Goal: Find specific page/section: Find specific page/section

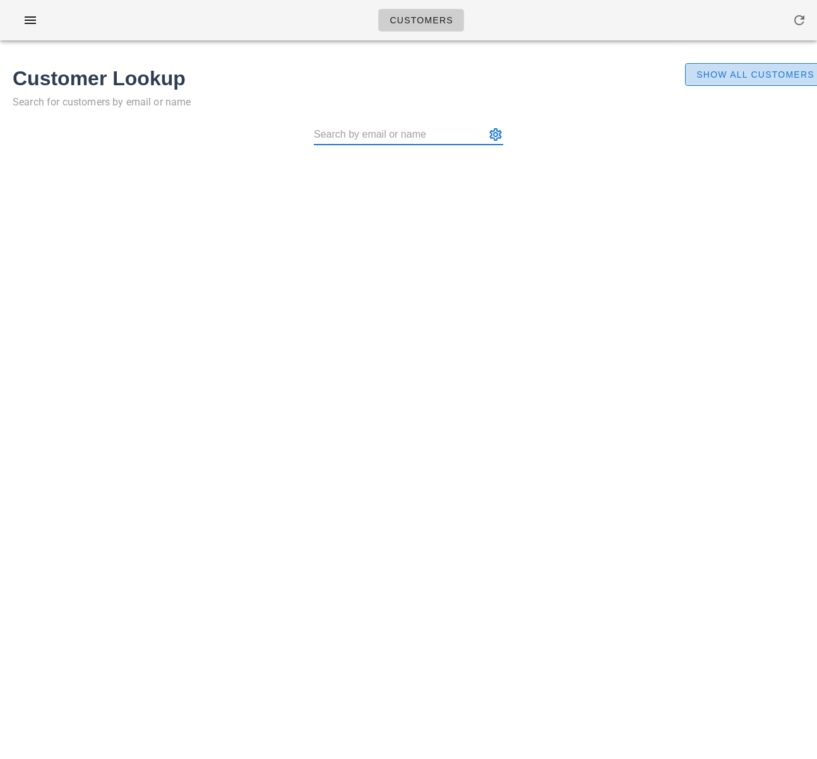
click at [730, 76] on span "Show All Customers" at bounding box center [755, 74] width 119 height 10
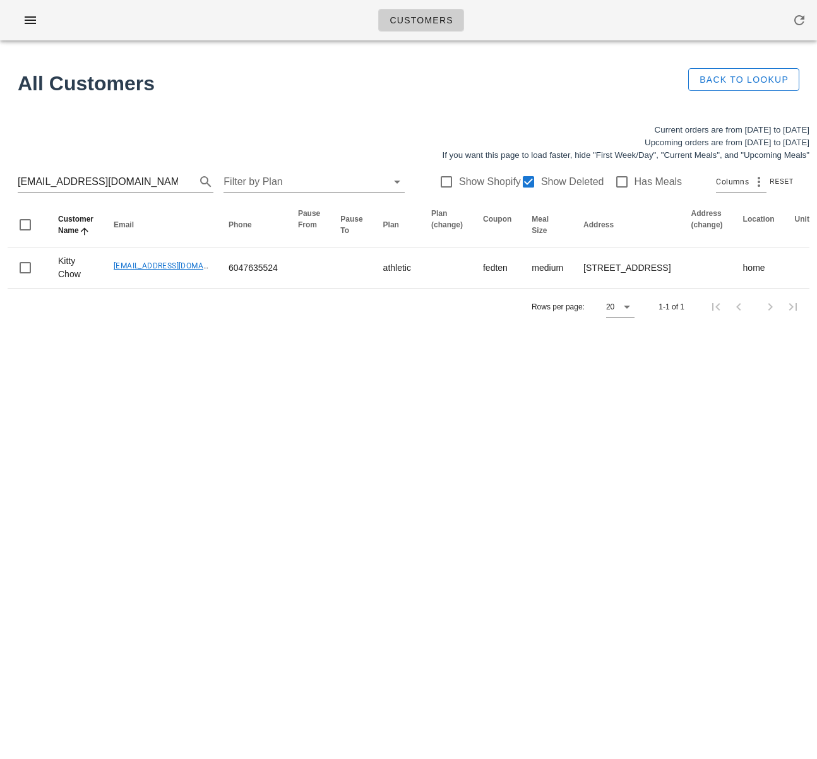
click at [510, 664] on div "Customers Found 1 customer All Customers Back to Lookup Current orders are from…" at bounding box center [408, 379] width 817 height 759
click at [107, 183] on input "[EMAIL_ADDRESS][DOMAIN_NAME]" at bounding box center [98, 182] width 160 height 20
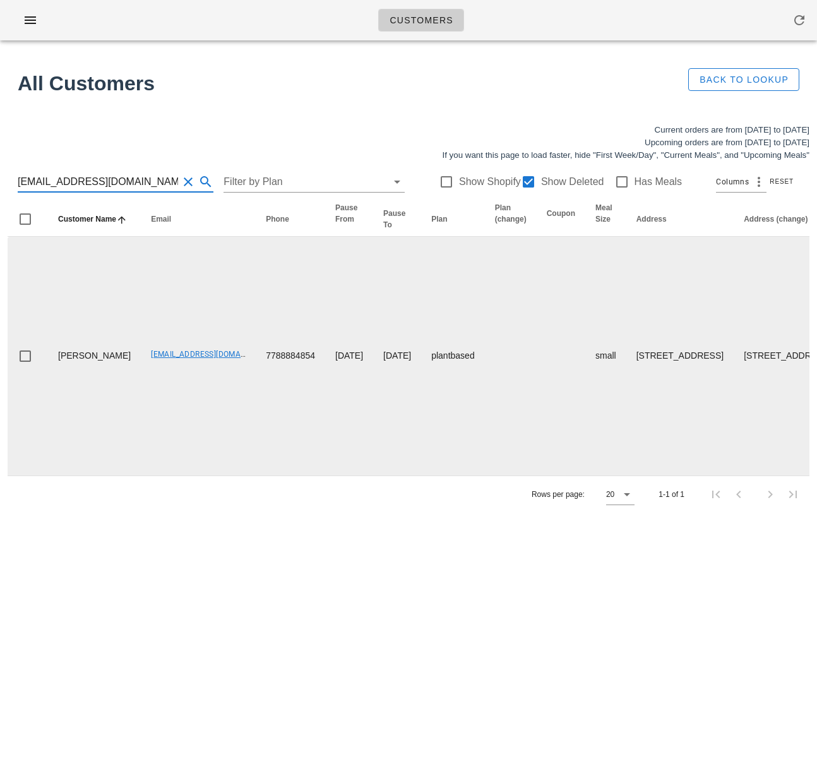
type input "[EMAIL_ADDRESS][DOMAIN_NAME]"
drag, startPoint x: 219, startPoint y: 413, endPoint x: 466, endPoint y: 403, distance: 247.1
click at [256, 413] on td "7788884854" at bounding box center [290, 356] width 69 height 239
drag, startPoint x: 100, startPoint y: 376, endPoint x: 54, endPoint y: 351, distance: 52.3
click at [54, 351] on td "[PERSON_NAME]" at bounding box center [94, 356] width 93 height 239
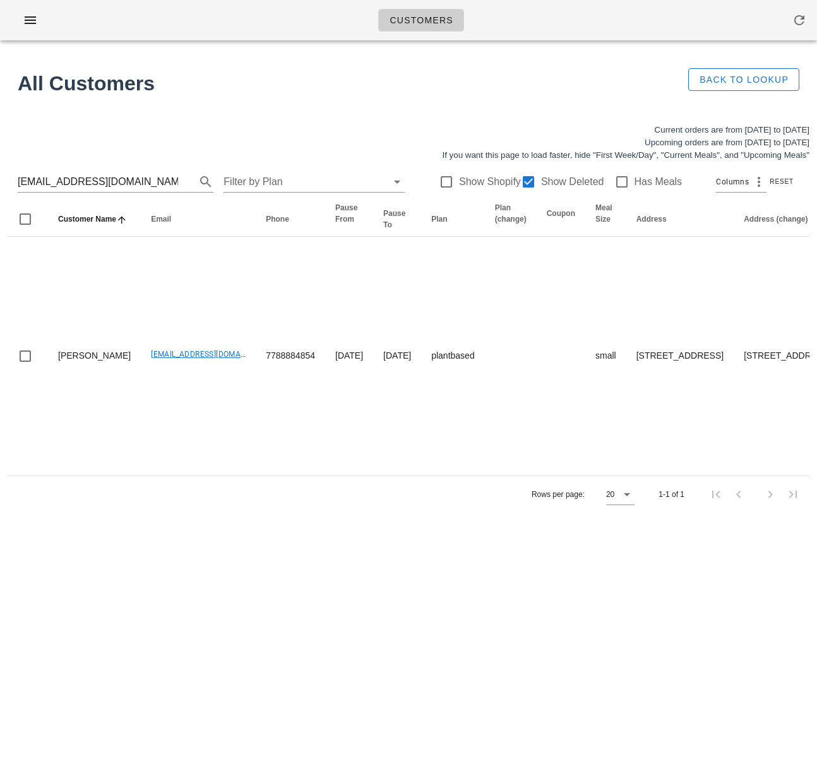
copy td "[PERSON_NAME]"
drag, startPoint x: 587, startPoint y: 590, endPoint x: 676, endPoint y: 756, distance: 188.1
click at [587, 592] on div "Customers Found 1 customer All Customers Back to Lookup Current orders are from…" at bounding box center [408, 379] width 817 height 759
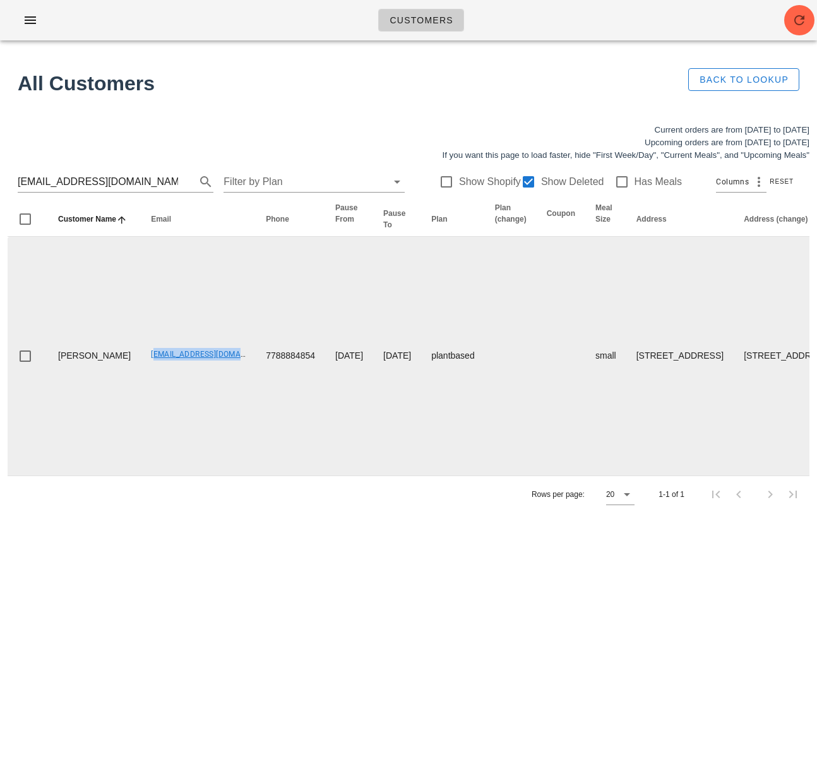
drag, startPoint x: 107, startPoint y: 367, endPoint x: 218, endPoint y: 371, distance: 111.8
copy link "[EMAIL_ADDRESS][DOMAIN_NAME]"
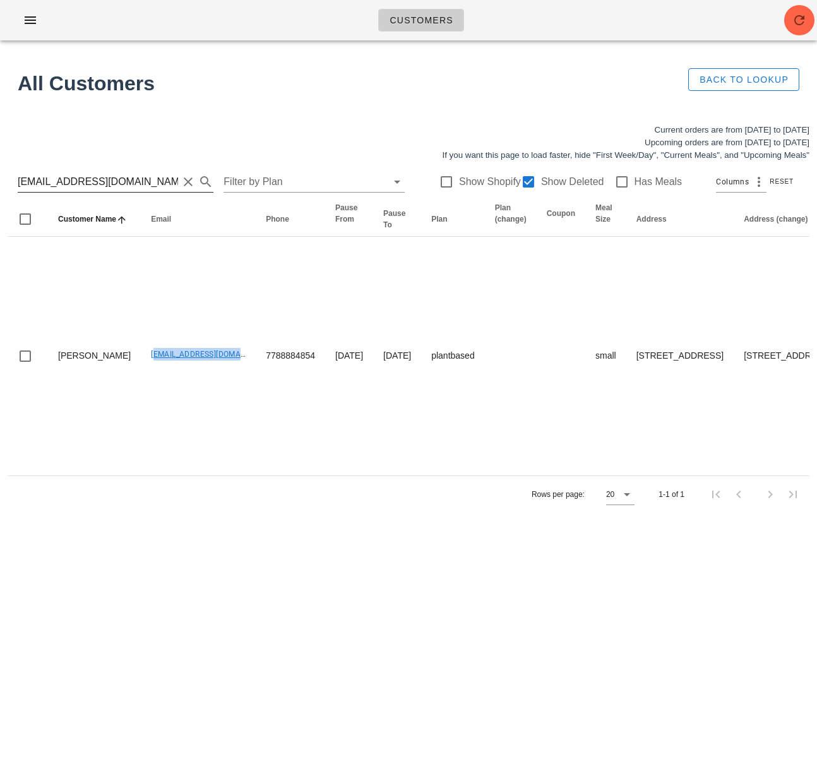
click at [131, 180] on input "[EMAIL_ADDRESS][DOMAIN_NAME]" at bounding box center [98, 182] width 160 height 20
click at [131, 181] on input "[EMAIL_ADDRESS][DOMAIN_NAME]" at bounding box center [98, 182] width 160 height 20
click at [130, 181] on input "[EMAIL_ADDRESS][DOMAIN_NAME]" at bounding box center [98, 182] width 160 height 20
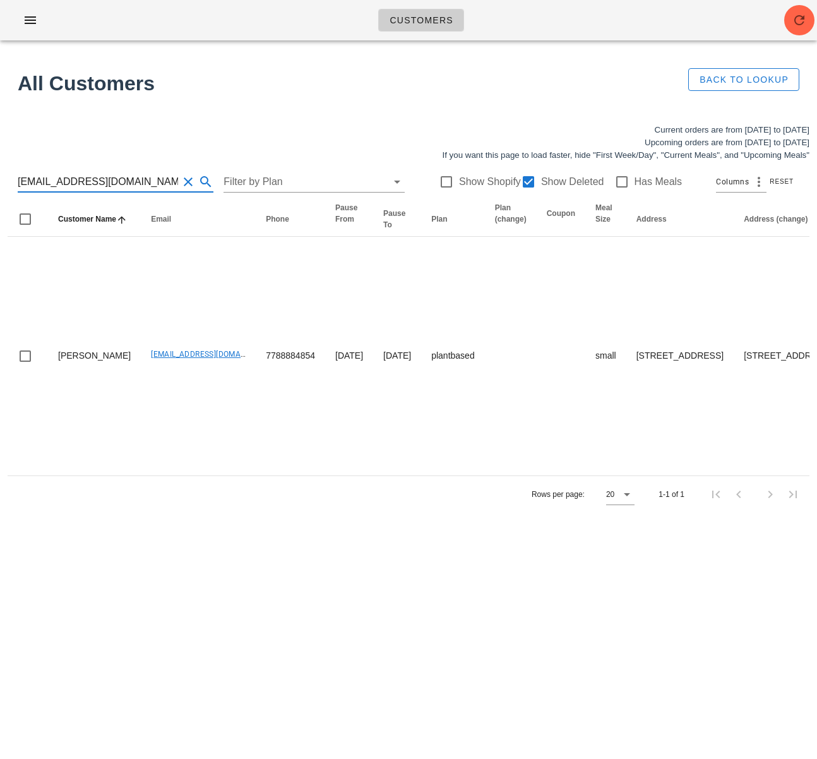
click at [124, 182] on input "[EMAIL_ADDRESS][DOMAIN_NAME]" at bounding box center [98, 182] width 160 height 20
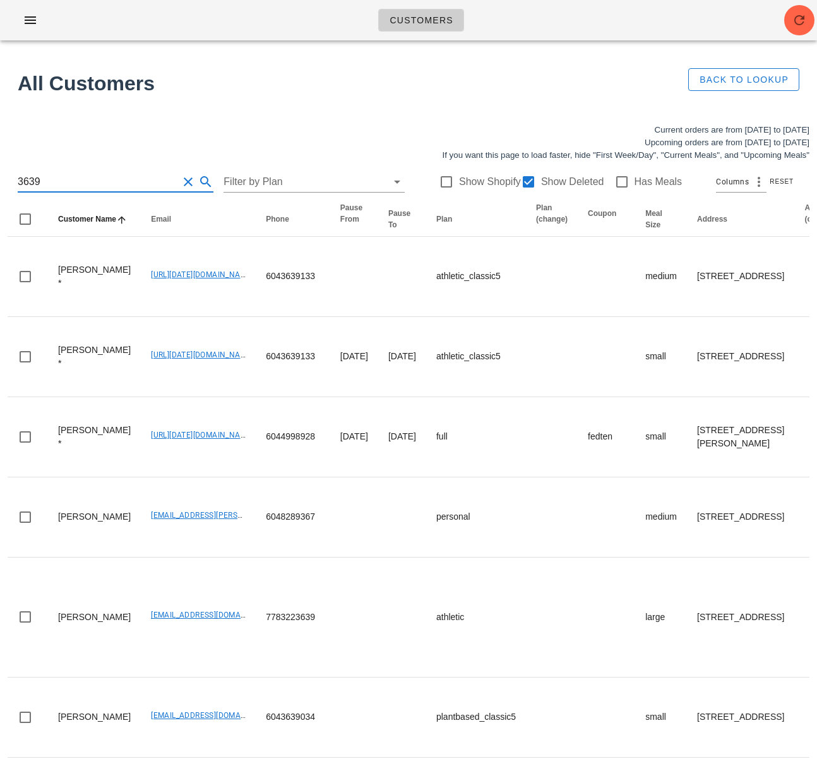
click at [18, 184] on input "3639" at bounding box center [98, 182] width 160 height 20
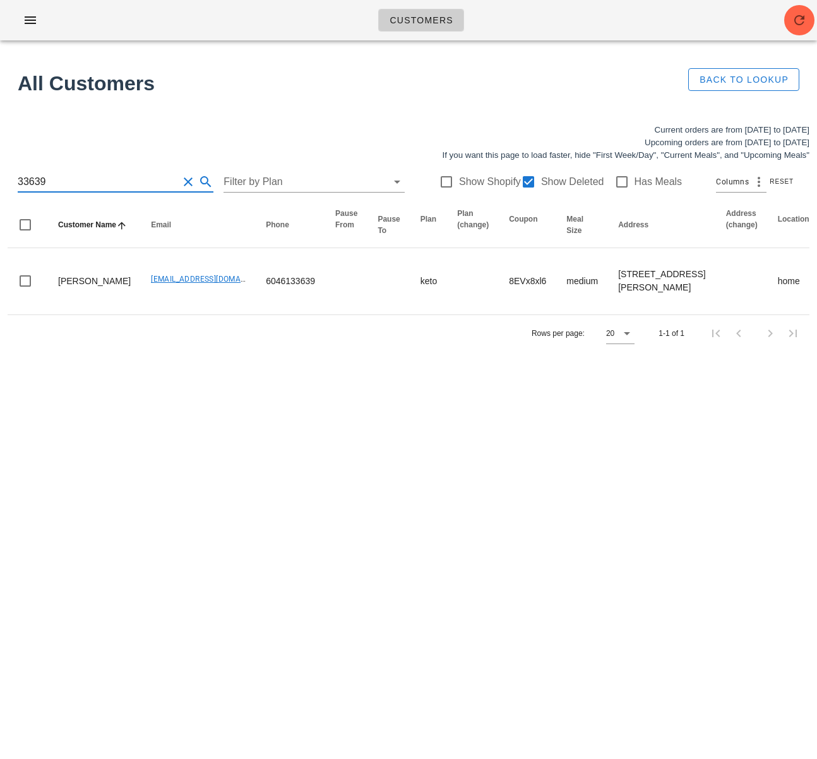
type input "33639"
click at [796, 24] on icon "button" at bounding box center [799, 20] width 15 height 15
